Goal: Task Accomplishment & Management: Manage account settings

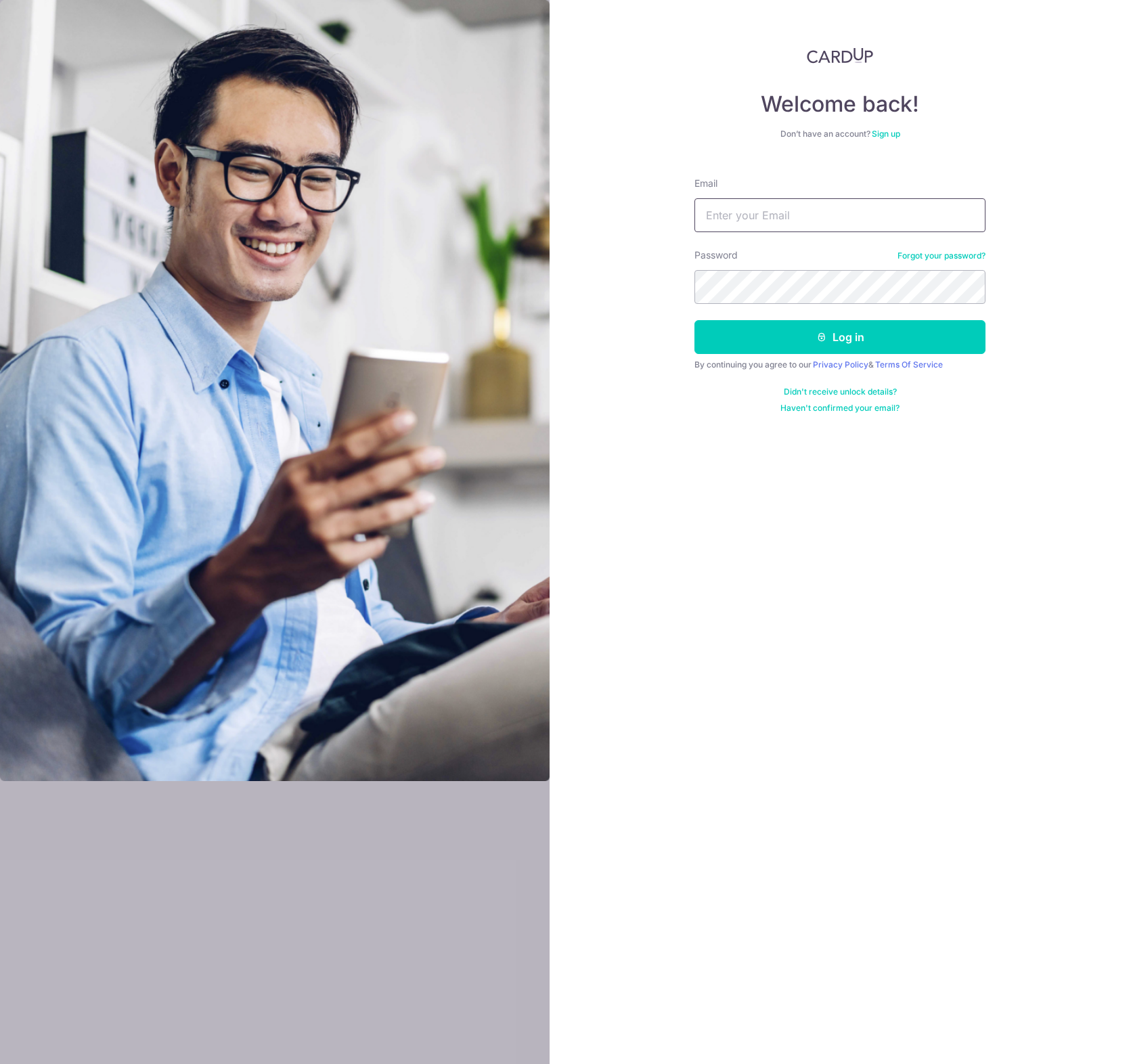
type input "[EMAIL_ADDRESS][DOMAIN_NAME]"
click at [762, 207] on input "[EMAIL_ADDRESS][DOMAIN_NAME]" at bounding box center [840, 215] width 291 height 34
click at [813, 331] on button "Log in" at bounding box center [840, 337] width 291 height 34
